Goal: Information Seeking & Learning: Learn about a topic

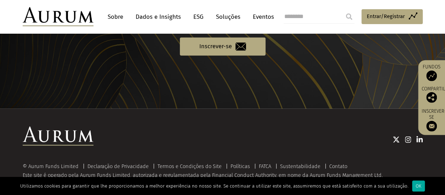
scroll to position [832, 0]
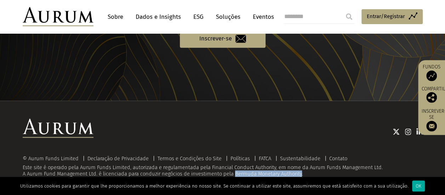
drag, startPoint x: 234, startPoint y: 175, endPoint x: 300, endPoint y: 174, distance: 66.5
click at [300, 174] on font "A Aurum Fund Management Ltd. é licenciada para conduzir negócios de investiment…" at bounding box center [163, 173] width 280 height 6
copy font "Bermuda Monetary Authority"
click at [207, 119] on div at bounding box center [257, 132] width 329 height 26
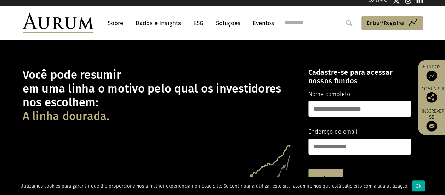
scroll to position [0, 0]
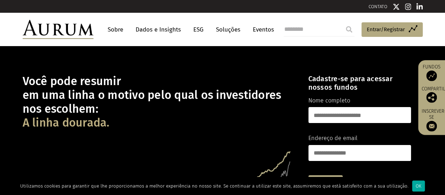
click at [114, 31] on font "Sobre" at bounding box center [116, 29] width 16 height 7
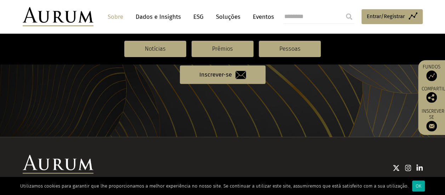
scroll to position [802, 0]
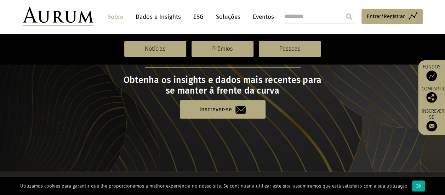
click at [118, 15] on font "Sobre" at bounding box center [116, 16] width 16 height 7
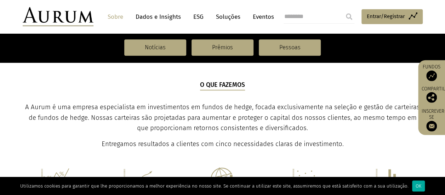
scroll to position [177, 0]
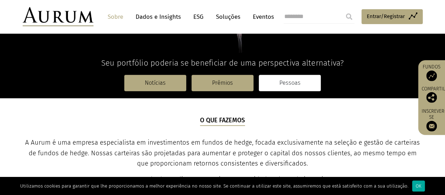
click at [284, 82] on font "Pessoas" at bounding box center [289, 82] width 21 height 7
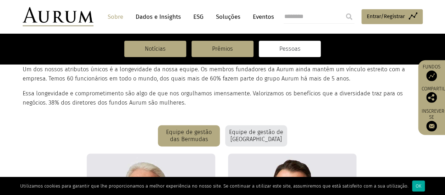
scroll to position [127, 0]
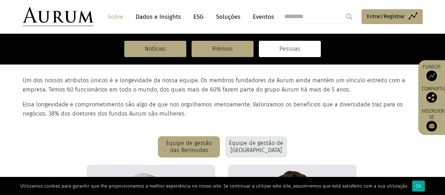
click at [251, 144] on font "Equipe de gestão de Londres" at bounding box center [256, 146] width 54 height 14
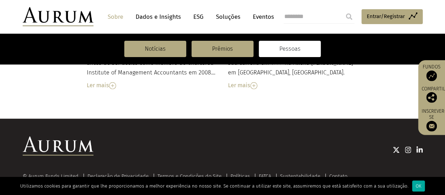
scroll to position [906, 0]
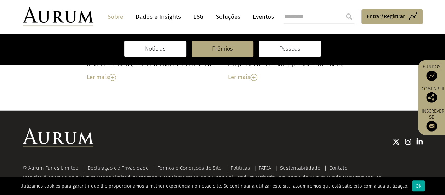
click at [152, 50] on font "Notícias" at bounding box center [155, 48] width 21 height 7
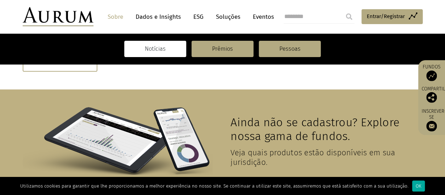
scroll to position [389, 0]
